Goal: Task Accomplishment & Management: Complete application form

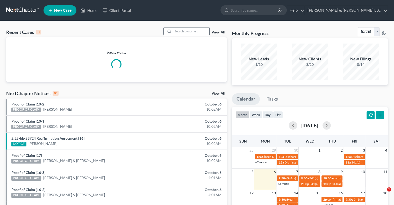
click at [185, 32] on input "search" at bounding box center [191, 31] width 36 height 8
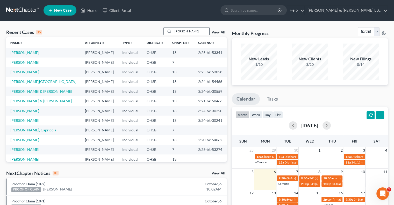
type input "[PERSON_NAME]"
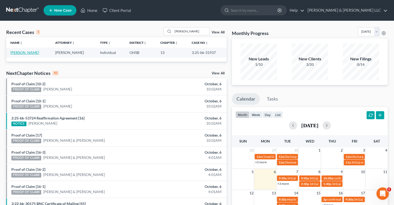
click at [17, 52] on link "[PERSON_NAME]" at bounding box center [24, 52] width 29 height 4
select select "3"
select select "1"
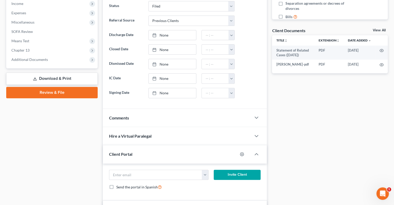
scroll to position [182, 0]
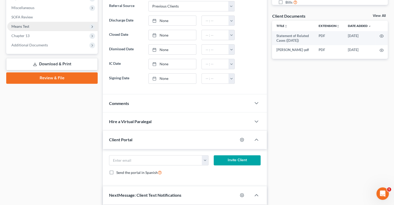
click at [20, 27] on span "Means Test" at bounding box center [20, 26] width 18 height 4
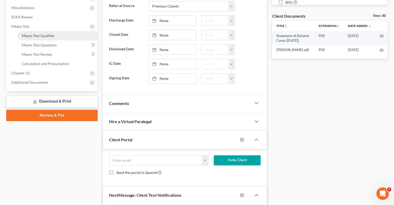
click at [27, 35] on span "Means Test Qualifier" at bounding box center [38, 35] width 33 height 4
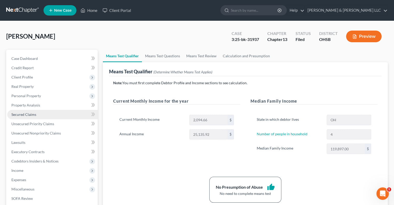
scroll to position [52, 0]
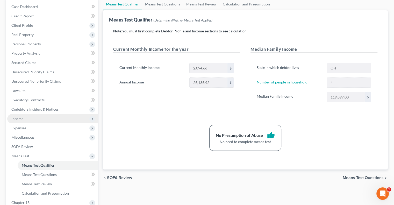
click at [33, 118] on span "Income" at bounding box center [52, 118] width 91 height 9
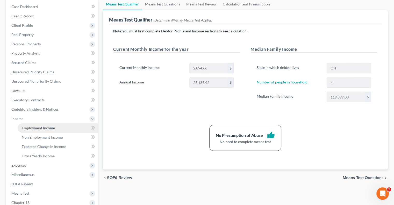
click at [36, 127] on span "Employment Income" at bounding box center [38, 128] width 33 height 4
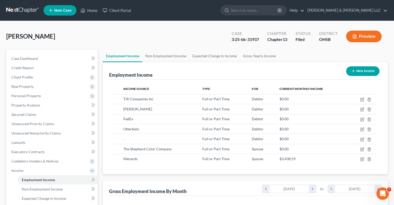
scroll to position [92, 160]
click at [162, 58] on link "Non Employment Income" at bounding box center [165, 56] width 47 height 12
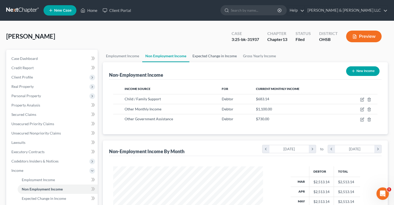
scroll to position [92, 160]
click at [203, 57] on link "Expected Change in Income" at bounding box center [215, 56] width 51 height 12
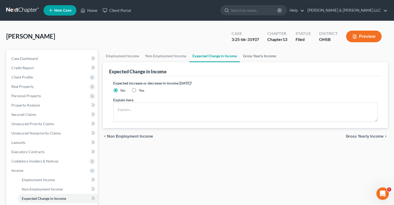
click at [251, 54] on link "Gross Yearly Income" at bounding box center [259, 56] width 39 height 12
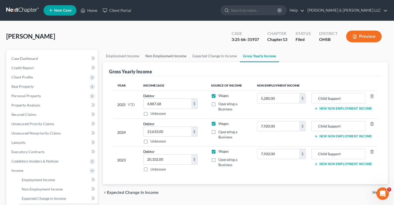
click at [183, 55] on link "Non Employment Income" at bounding box center [165, 56] width 47 height 12
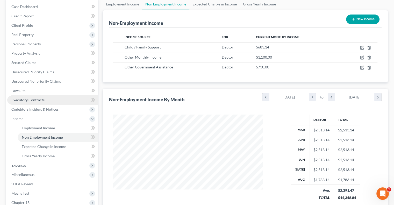
click at [27, 101] on span "Executory Contracts" at bounding box center [27, 100] width 33 height 4
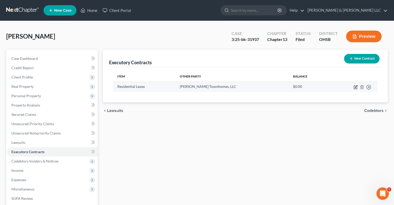
click at [355, 86] on icon "button" at bounding box center [356, 87] width 4 height 4
select select "36"
select select "3"
select select "0"
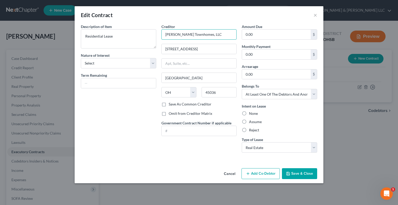
drag, startPoint x: 214, startPoint y: 34, endPoint x: 144, endPoint y: 51, distance: 72.1
click at [144, 51] on div "Description of non-residential real property * Description of Item * Residentia…" at bounding box center [199, 90] width 242 height 133
click at [298, 173] on button "Save & Close" at bounding box center [299, 173] width 35 height 11
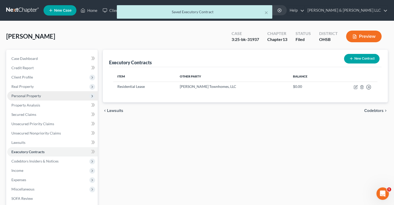
click at [32, 99] on span "Personal Property" at bounding box center [52, 95] width 91 height 9
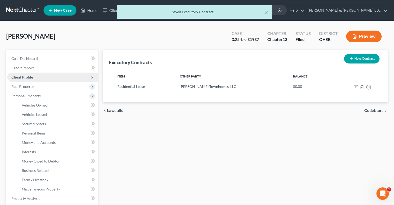
click at [24, 77] on span "Client Profile" at bounding box center [22, 77] width 22 height 4
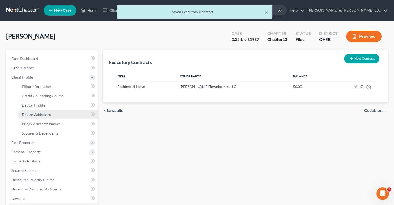
click at [43, 117] on link "Debtor Addresses" at bounding box center [58, 114] width 80 height 9
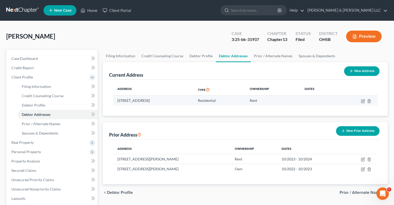
drag, startPoint x: 205, startPoint y: 101, endPoint x: 115, endPoint y: 103, distance: 89.5
click at [115, 103] on td "[STREET_ADDRESS]" at bounding box center [153, 101] width 81 height 10
copy td "[STREET_ADDRESS]"
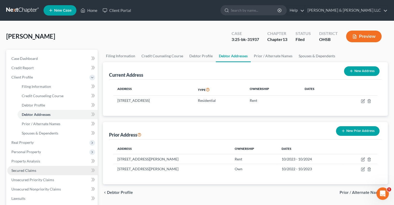
scroll to position [52, 0]
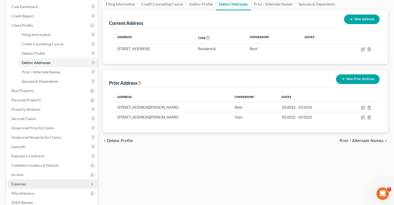
click at [24, 184] on span "Expenses" at bounding box center [18, 184] width 15 height 4
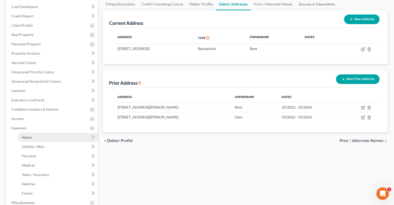
click at [22, 138] on span "Home" at bounding box center [27, 137] width 10 height 4
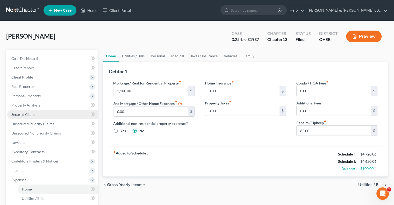
click at [34, 115] on span "Secured Claims" at bounding box center [23, 114] width 25 height 4
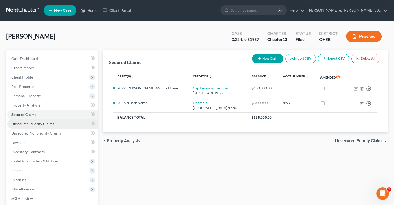
click at [37, 123] on span "Unsecured Priority Claims" at bounding box center [32, 124] width 43 height 4
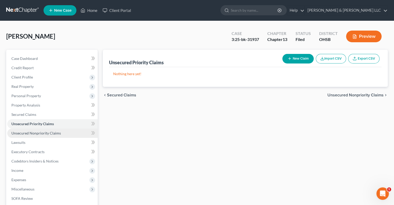
click at [39, 132] on span "Unsecured Nonpriority Claims" at bounding box center [36, 133] width 50 height 4
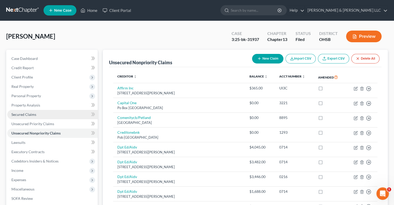
click at [30, 112] on link "Secured Claims" at bounding box center [52, 114] width 91 height 9
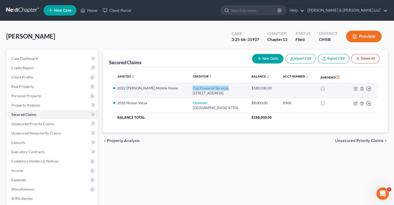
drag, startPoint x: 221, startPoint y: 87, endPoint x: 174, endPoint y: 88, distance: 47.2
click at [189, 88] on td "Cap Financial Services [STREET_ADDRESS]" at bounding box center [218, 90] width 59 height 15
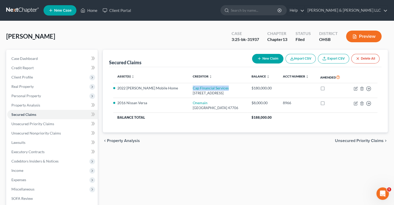
copy link "Cap Financial Services"
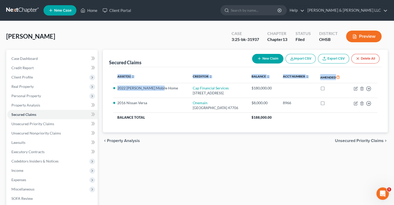
drag, startPoint x: 163, startPoint y: 88, endPoint x: 112, endPoint y: 88, distance: 50.6
click at [112, 88] on div "Asset(s) expand_more expand_less unfold_more Creditor expand_more expand_less u…" at bounding box center [245, 100] width 273 height 66
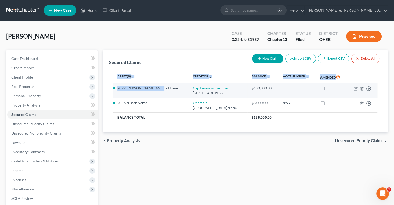
click at [129, 91] on td "2022 [PERSON_NAME] Mobile Home" at bounding box center [150, 90] width 75 height 15
drag, startPoint x: 163, startPoint y: 88, endPoint x: 117, endPoint y: 91, distance: 46.2
click at [117, 91] on td "2022 [PERSON_NAME] Mobile Home" at bounding box center [150, 90] width 75 height 15
copy li "2022 [PERSON_NAME] Mobile Home"
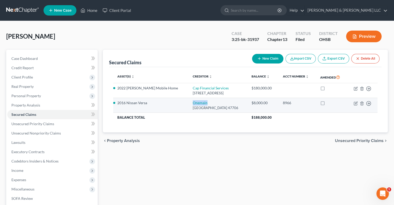
drag, startPoint x: 191, startPoint y: 101, endPoint x: 173, endPoint y: 103, distance: 17.8
click at [189, 103] on td "[STREET_ADDRESS]" at bounding box center [218, 105] width 59 height 15
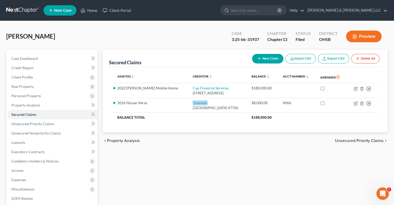
copy link "Onemain"
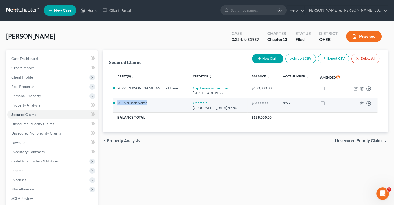
drag, startPoint x: 148, startPoint y: 103, endPoint x: 116, endPoint y: 106, distance: 31.7
click at [116, 106] on td "2016 Nissan Versa" at bounding box center [150, 105] width 75 height 15
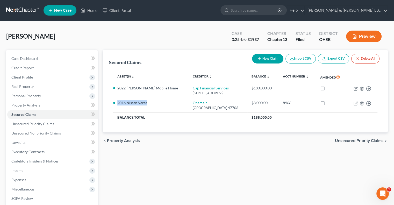
copy li "2016 Nissan Versa"
click at [28, 79] on span "Client Profile" at bounding box center [22, 77] width 22 height 4
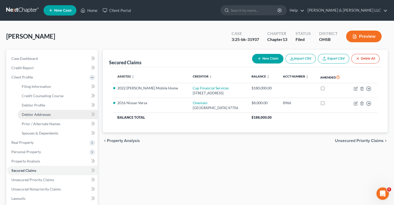
click at [34, 115] on span "Debtor Addresses" at bounding box center [36, 114] width 29 height 4
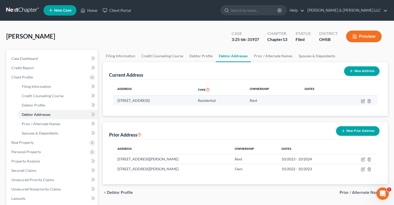
drag, startPoint x: 209, startPoint y: 100, endPoint x: 116, endPoint y: 105, distance: 92.9
click at [116, 105] on td "[STREET_ADDRESS]" at bounding box center [153, 101] width 81 height 10
copy td "[STREET_ADDRESS]"
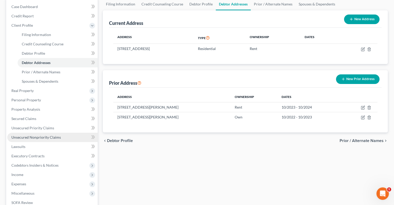
click at [45, 136] on span "Unsecured Nonpriority Claims" at bounding box center [36, 137] width 50 height 4
